Goal: Find specific page/section: Find specific page/section

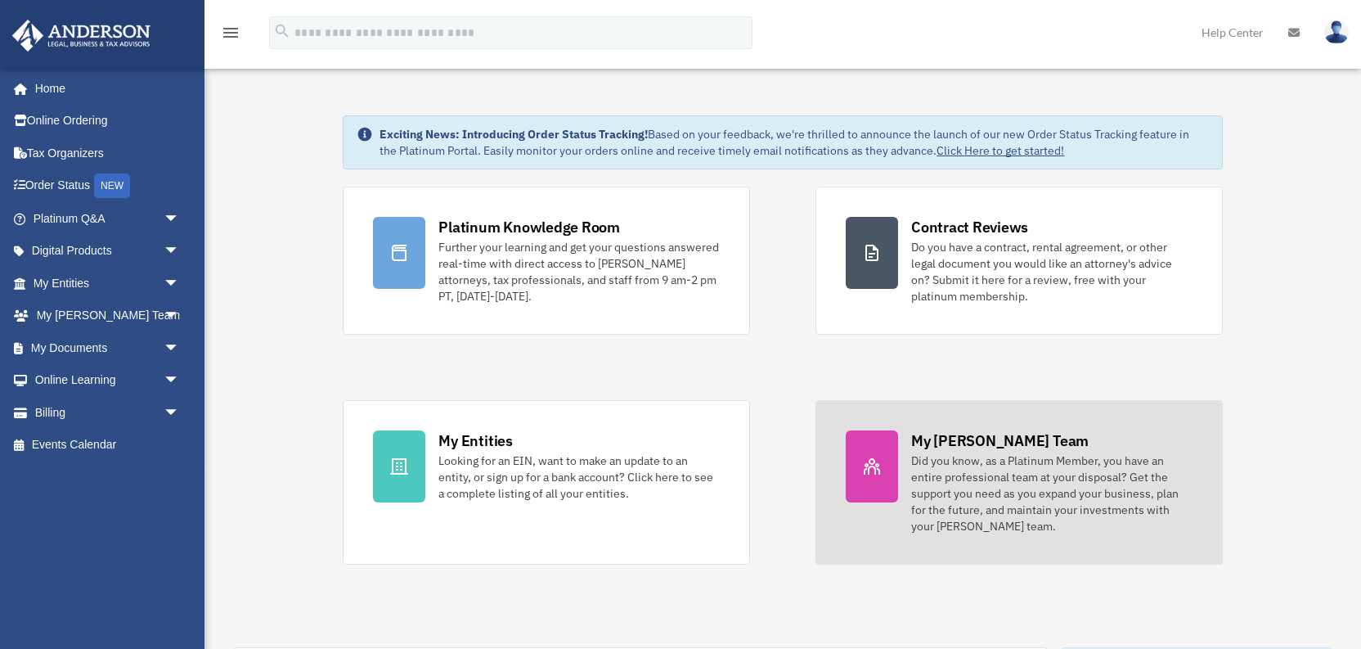
click at [875, 459] on icon at bounding box center [872, 466] width 16 height 16
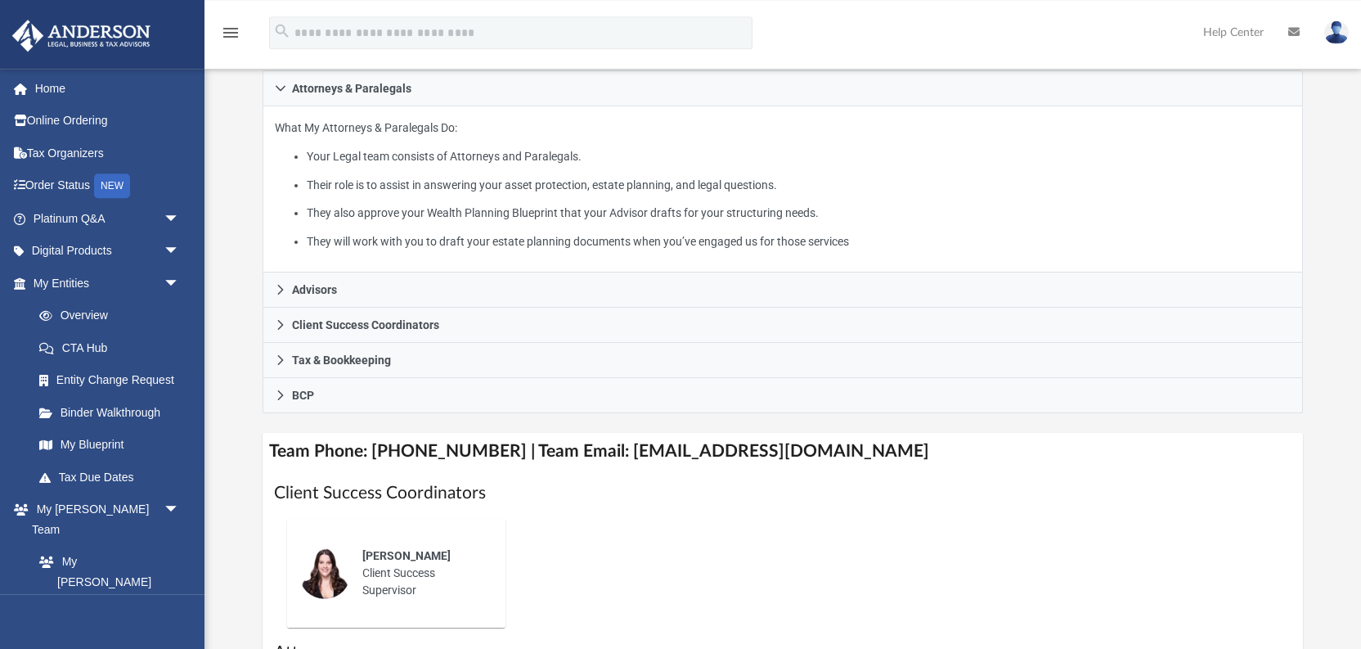
scroll to position [261, 0]
click at [618, 452] on h4 "Team Phone: (725) 201-7371 | Team Email: myteam@andersonadvisors.com" at bounding box center [783, 451] width 1041 height 37
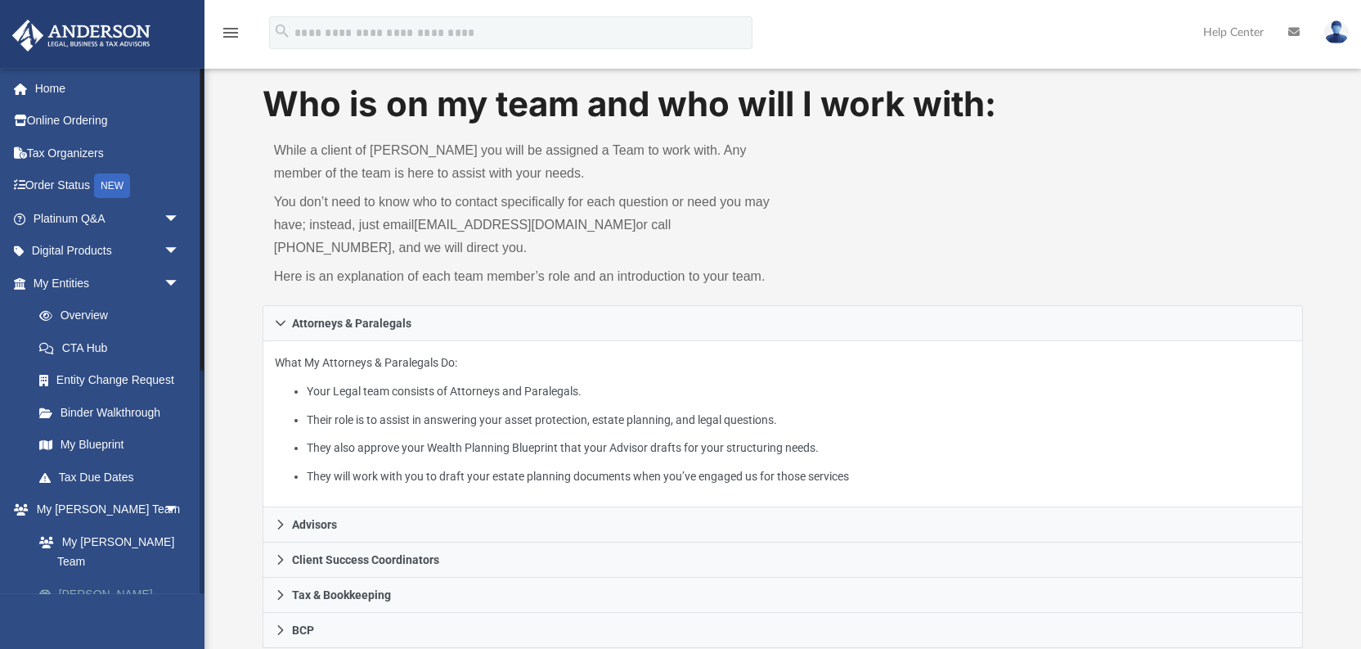
scroll to position [87, 0]
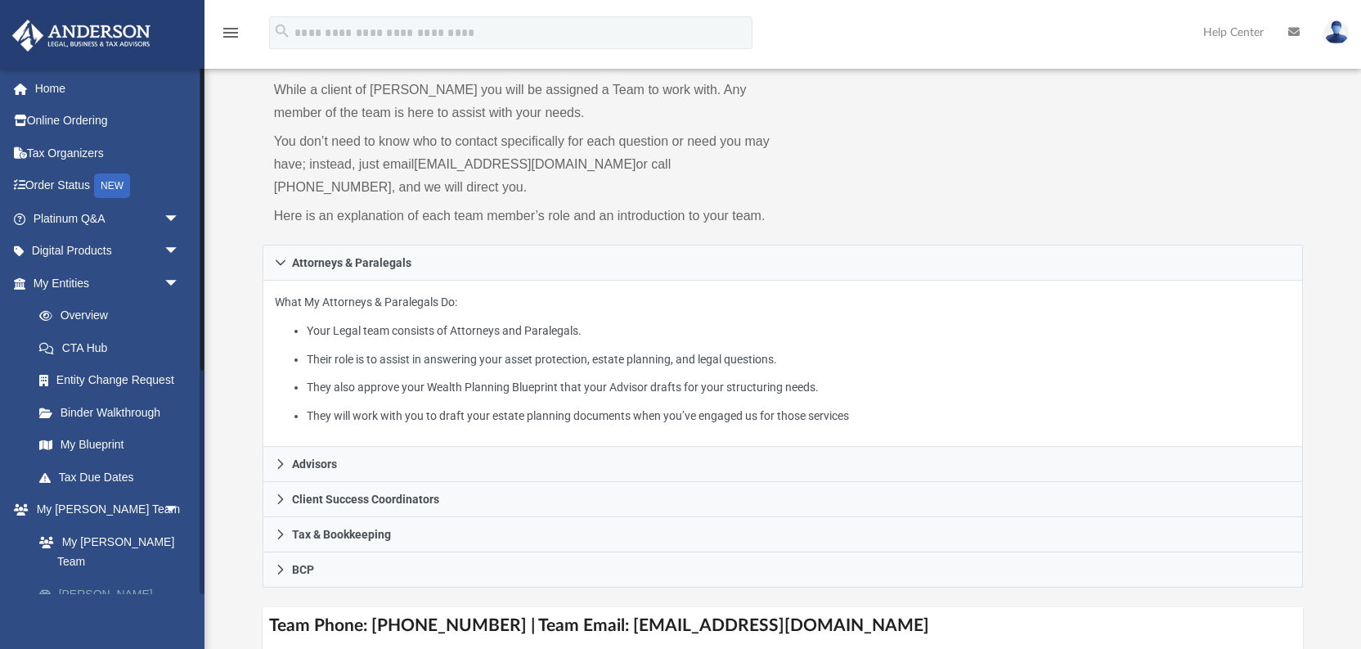
click at [112, 578] on link "[PERSON_NAME] System" at bounding box center [114, 604] width 182 height 52
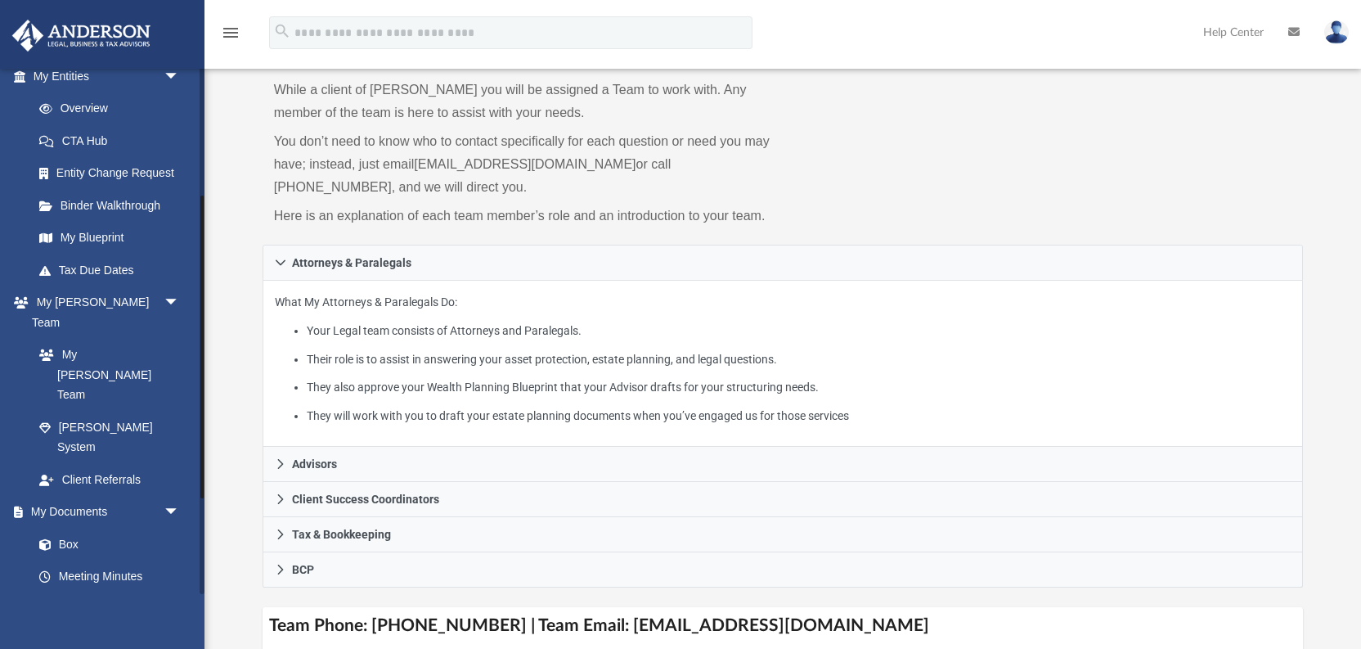
scroll to position [229, 0]
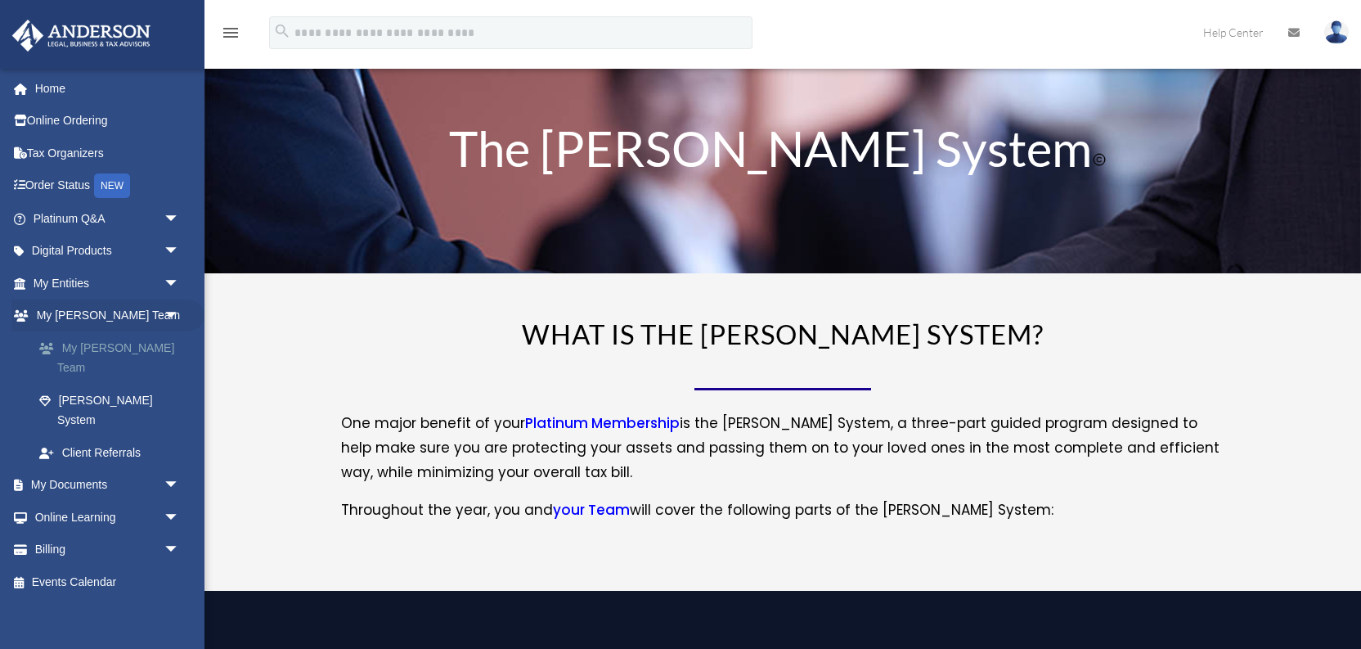
click at [122, 346] on link "My [PERSON_NAME] Team" at bounding box center [114, 357] width 182 height 52
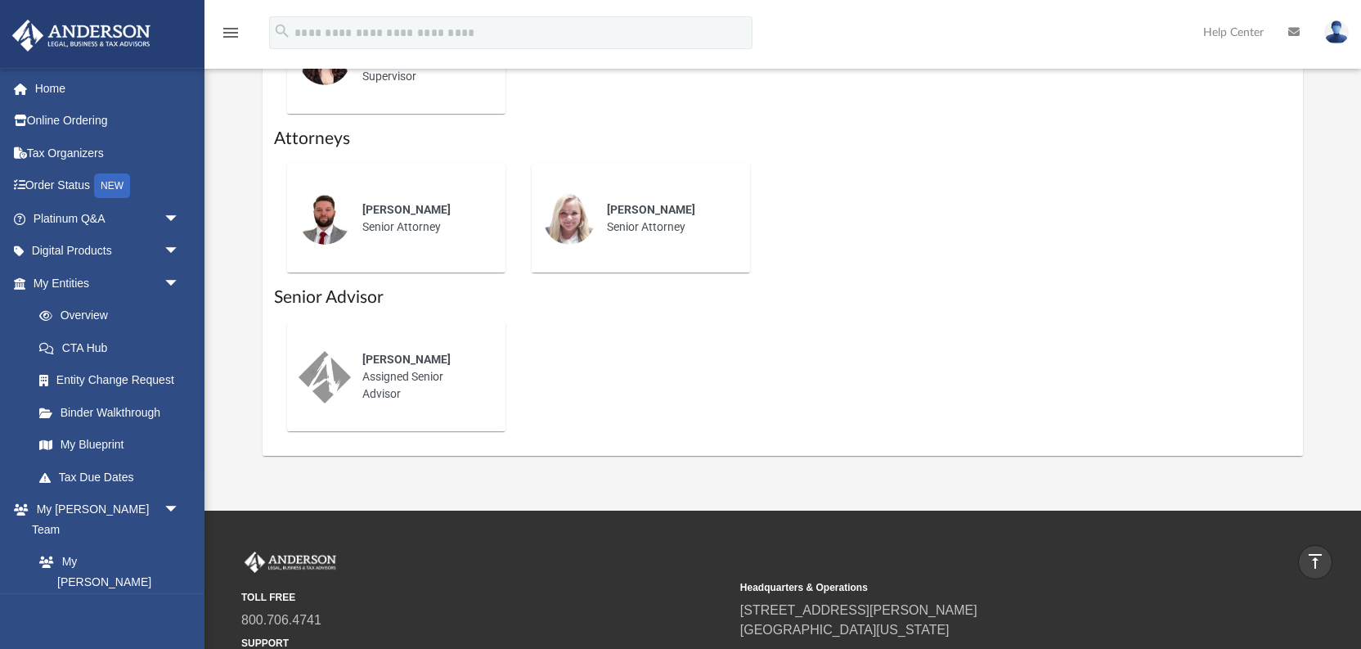
scroll to position [785, 0]
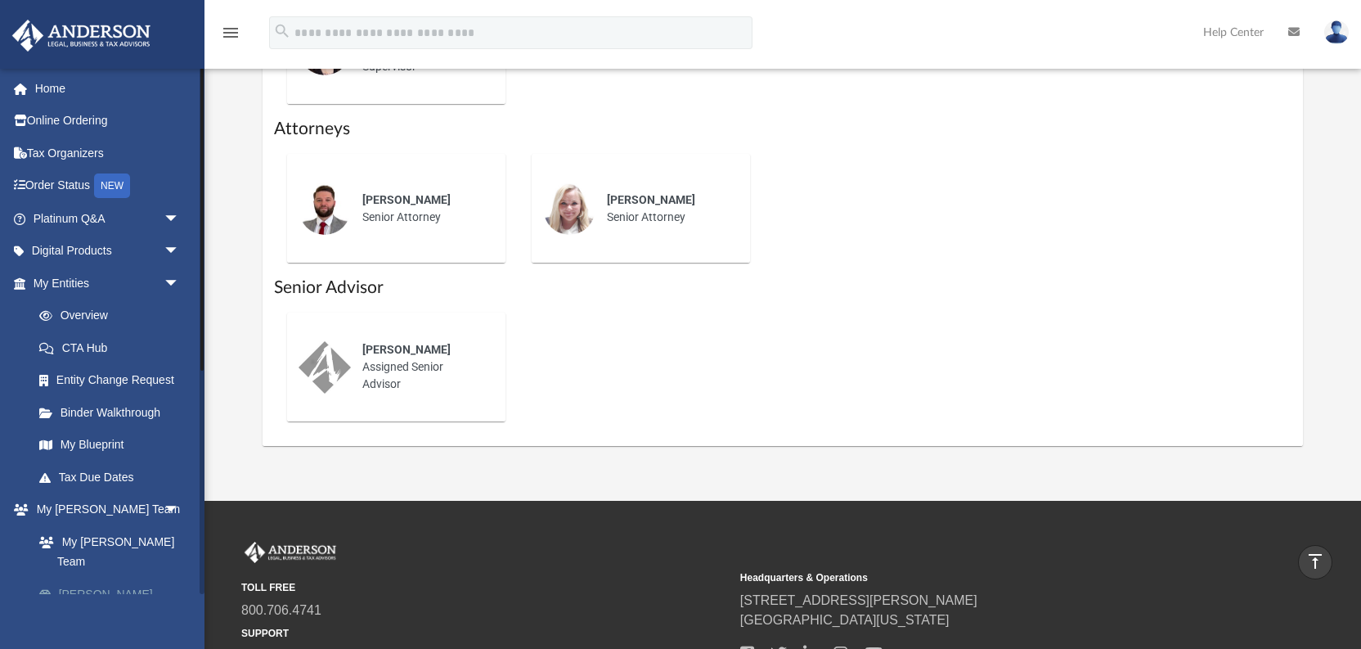
click at [119, 580] on link "[PERSON_NAME] System" at bounding box center [114, 604] width 182 height 52
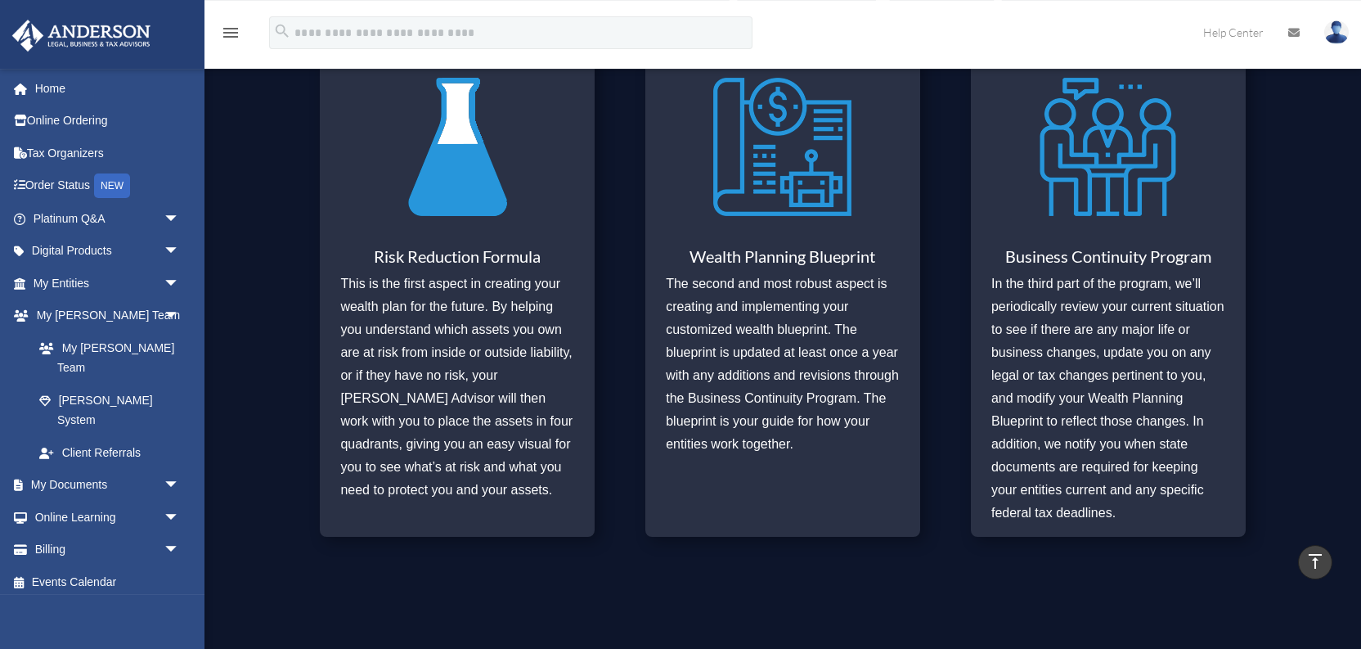
scroll to position [681, 0]
